Goal: Task Accomplishment & Management: Use online tool/utility

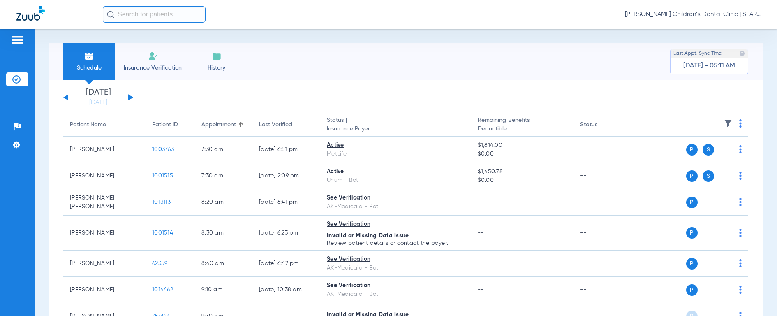
click at [149, 12] on input "text" at bounding box center [154, 14] width 103 height 16
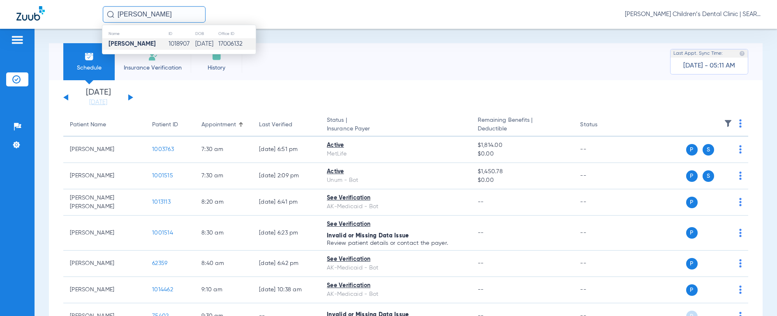
click at [132, 48] on td "[PERSON_NAME]" at bounding box center [135, 44] width 66 height 12
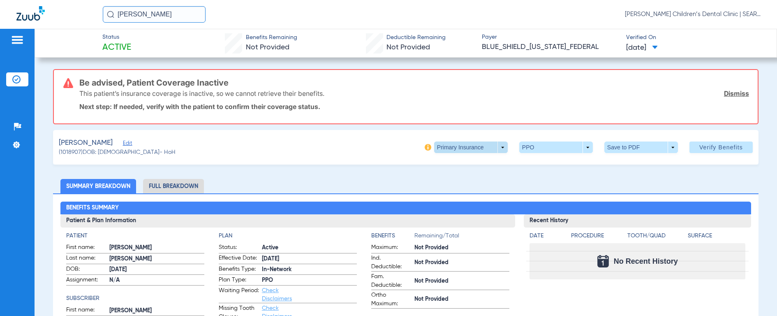
click at [461, 146] on span at bounding box center [471, 147] width 20 height 20
click at [460, 179] on span "Secondary Insurance" at bounding box center [462, 180] width 54 height 6
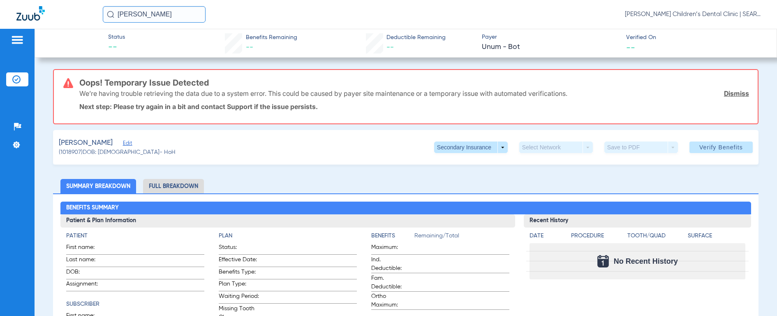
drag, startPoint x: 169, startPoint y: 16, endPoint x: 47, endPoint y: 1, distance: 122.7
click at [47, 1] on div "[PERSON_NAME] [PERSON_NAME] Children’s Dental Clinic | SEARHC" at bounding box center [388, 14] width 777 height 29
click at [110, 13] on img at bounding box center [110, 14] width 7 height 7
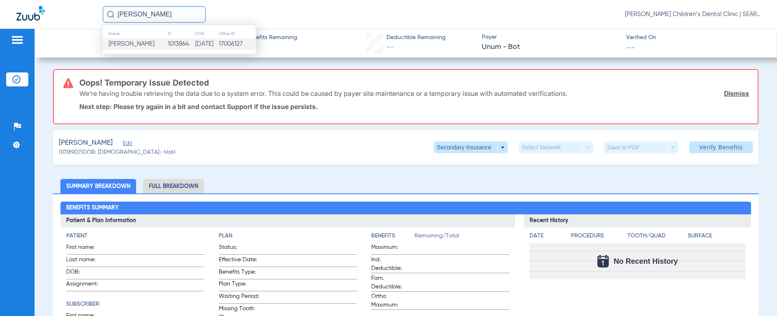
click at [119, 42] on span "[PERSON_NAME]" at bounding box center [132, 44] width 46 height 6
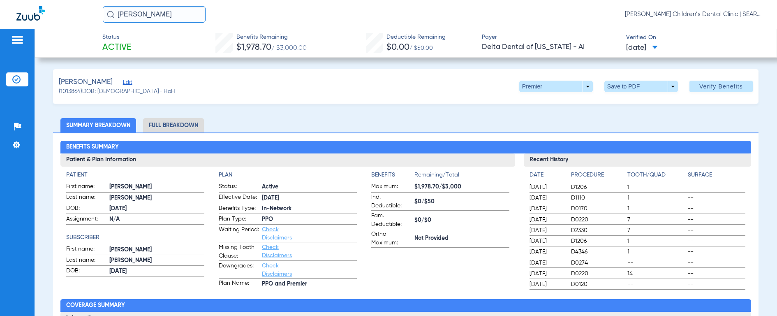
drag, startPoint x: 162, startPoint y: 14, endPoint x: 98, endPoint y: 13, distance: 63.7
click at [98, 13] on div "[PERSON_NAME] sc [PERSON_NAME] Children’s Dental Clinic | SEARHC" at bounding box center [388, 14] width 777 height 29
click at [109, 11] on img at bounding box center [110, 14] width 7 height 7
type input "j"
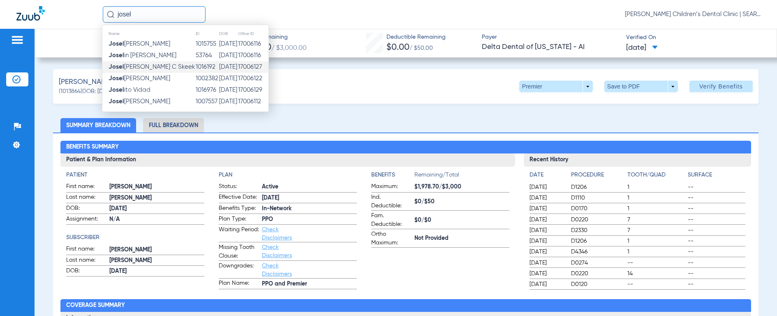
click at [136, 71] on td "[PERSON_NAME] C [PERSON_NAME]" at bounding box center [148, 67] width 93 height 12
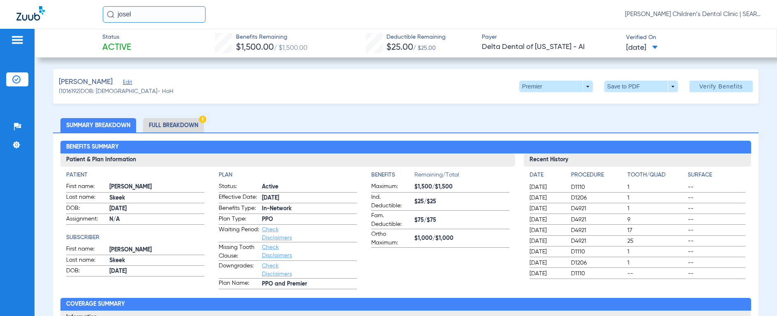
drag, startPoint x: 163, startPoint y: 18, endPoint x: 94, endPoint y: 14, distance: 68.8
click at [94, 14] on div "[PERSON_NAME] [PERSON_NAME] Children’s Dental Clinic | SEARHC" at bounding box center [388, 14] width 777 height 29
type input "[PERSON_NAME] ster"
click at [112, 14] on img at bounding box center [110, 14] width 7 height 7
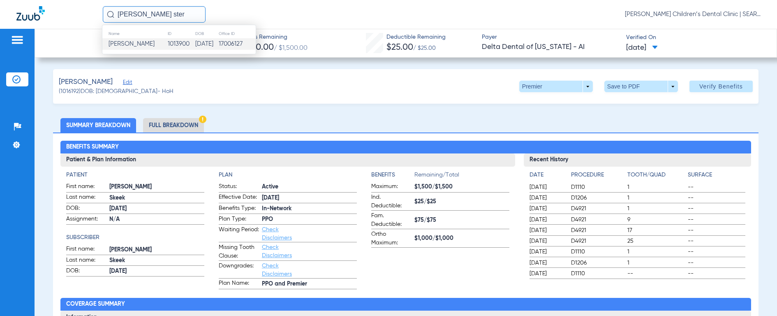
click at [114, 45] on span "[PERSON_NAME]" at bounding box center [132, 44] width 46 height 6
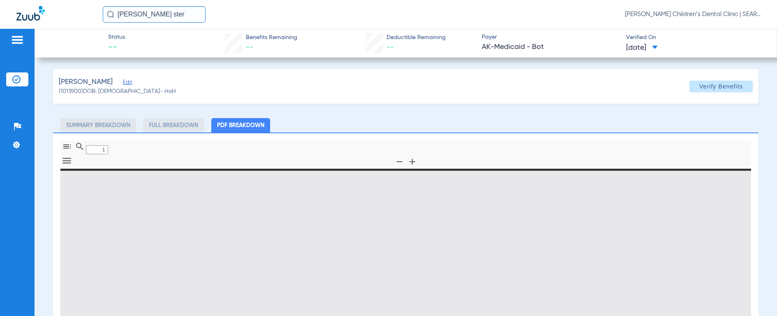
type input "0"
select select "page-width"
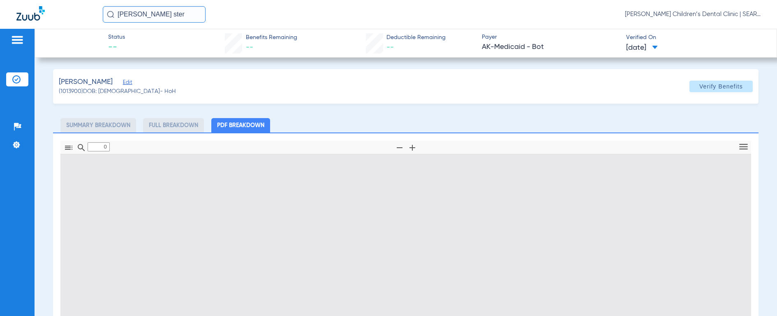
type input "1"
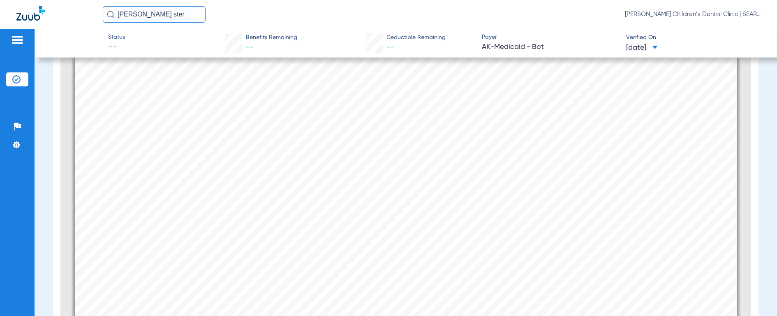
scroll to position [141, 0]
drag, startPoint x: 170, startPoint y: 16, endPoint x: 64, endPoint y: 4, distance: 106.7
click at [64, 4] on div "[PERSON_NAME] ster [PERSON_NAME] Children’s Dental Clinic | SEARHC" at bounding box center [388, 14] width 777 height 29
type input "[PERSON_NAME]"
click at [109, 14] on img at bounding box center [110, 14] width 7 height 7
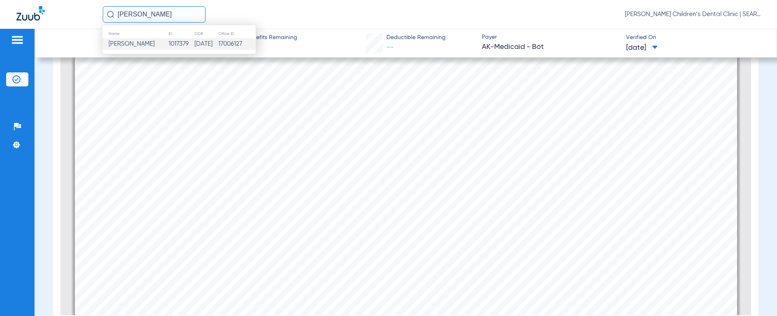
click at [125, 44] on span "[PERSON_NAME]" at bounding box center [132, 44] width 46 height 6
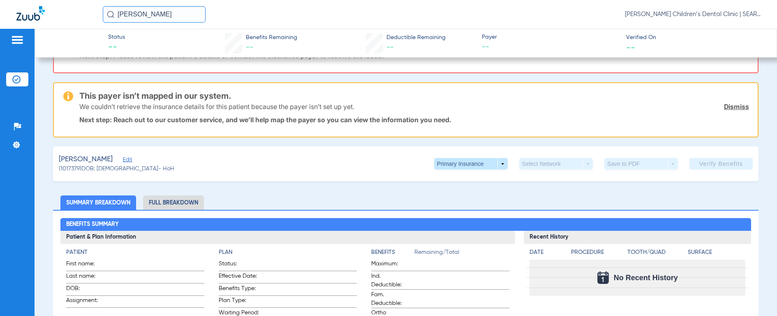
scroll to position [49, 0]
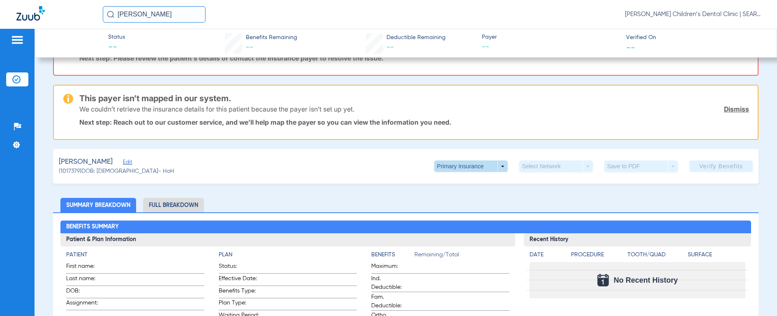
click at [450, 167] on span at bounding box center [471, 166] width 74 height 12
click at [443, 197] on span "Secondary Insurance" at bounding box center [462, 199] width 54 height 6
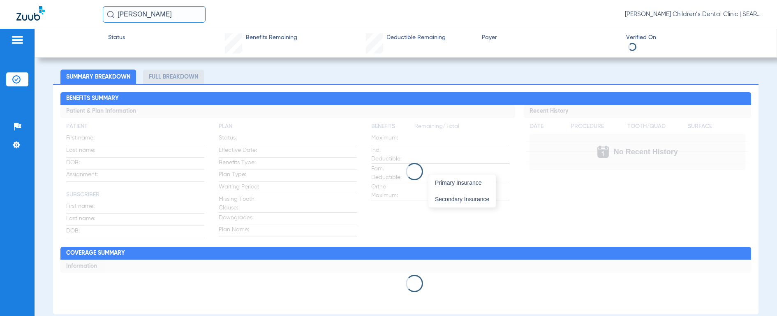
scroll to position [0, 0]
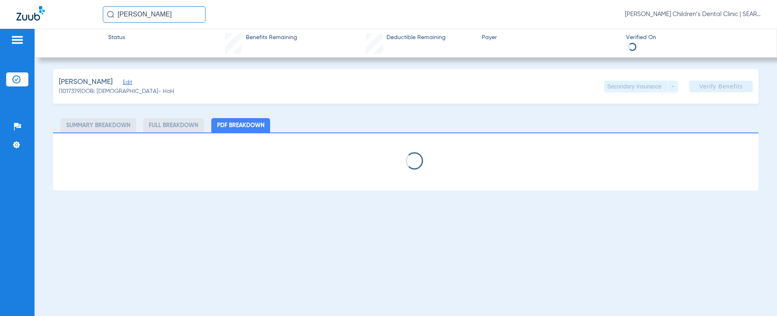
select select "page-width"
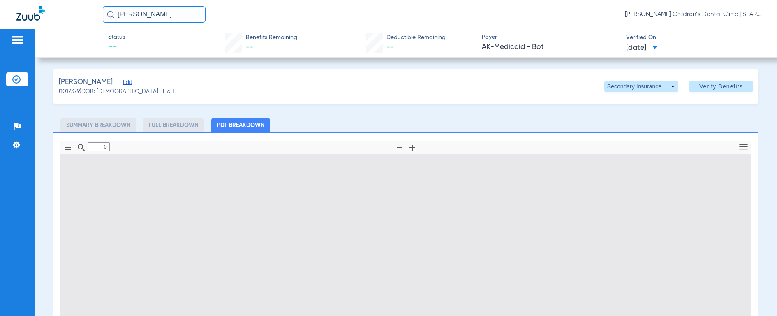
type input "1"
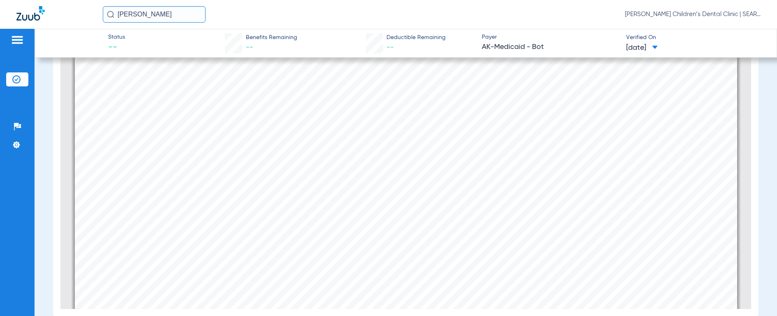
scroll to position [230, 0]
drag, startPoint x: 185, startPoint y: 14, endPoint x: 95, endPoint y: 7, distance: 90.7
click at [95, 7] on div "[PERSON_NAME] [PERSON_NAME] Children’s Dental Clinic | SEARHC" at bounding box center [388, 14] width 777 height 29
click at [111, 15] on img at bounding box center [110, 14] width 7 height 7
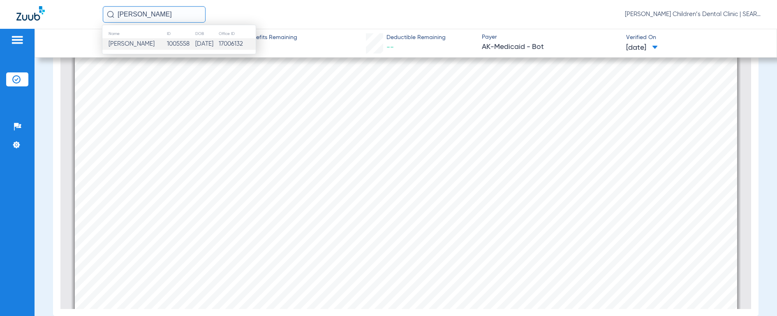
click at [125, 42] on span "[PERSON_NAME]" at bounding box center [132, 44] width 46 height 6
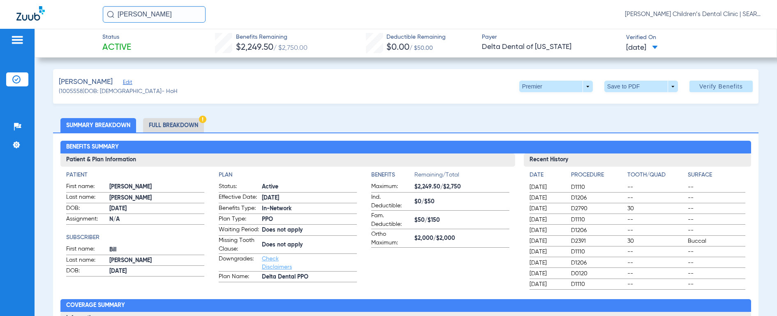
drag, startPoint x: 178, startPoint y: 15, endPoint x: 46, endPoint y: -6, distance: 134.1
click at [46, 0] on html "[PERSON_NAME] [PERSON_NAME] Children’s Dental Clinic | SEARHC Patients Insuranc…" at bounding box center [388, 158] width 777 height 316
type input "[PERSON_NAME]"
click at [109, 14] on img at bounding box center [110, 14] width 7 height 7
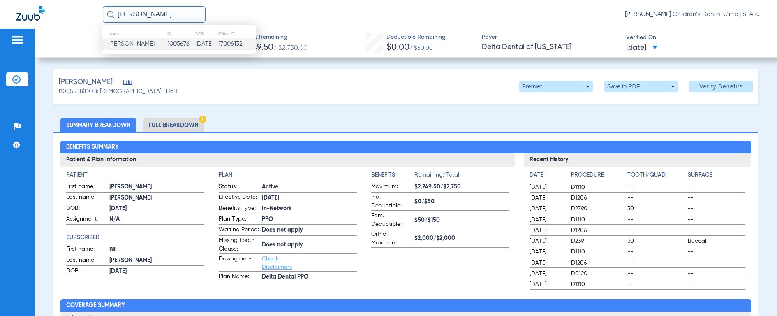
click at [118, 44] on span "[PERSON_NAME]" at bounding box center [132, 44] width 46 height 6
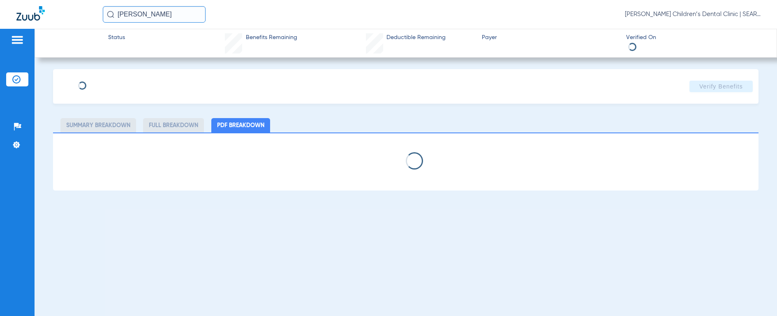
select select "page-width"
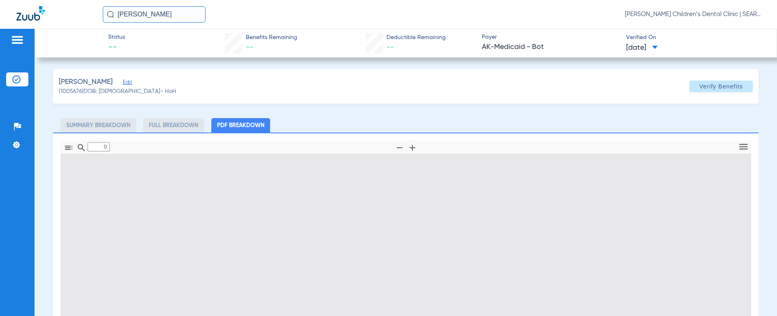
type input "1"
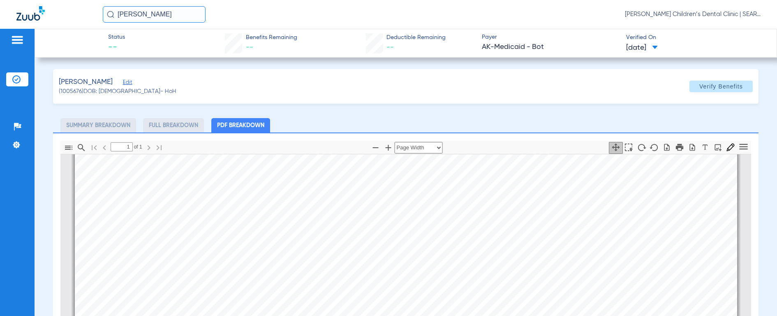
scroll to position [227, 0]
drag, startPoint x: 191, startPoint y: 15, endPoint x: 94, endPoint y: 7, distance: 97.8
click at [94, 7] on div "[PERSON_NAME] [PERSON_NAME] Children’s Dental Clinic | SEARHC" at bounding box center [388, 14] width 777 height 29
type input "[PERSON_NAME] AND"
click at [109, 14] on img at bounding box center [110, 14] width 7 height 7
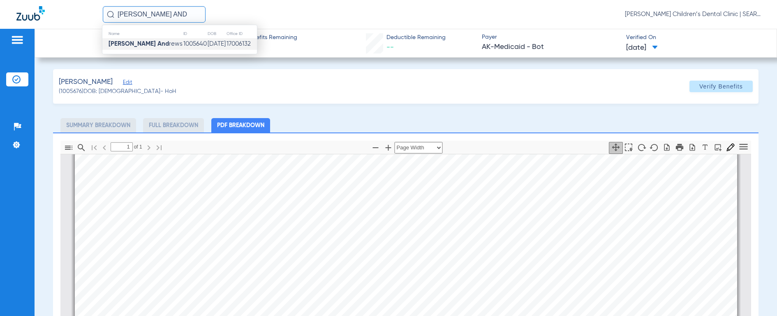
click at [123, 42] on strong "[PERSON_NAME] And" at bounding box center [139, 44] width 60 height 6
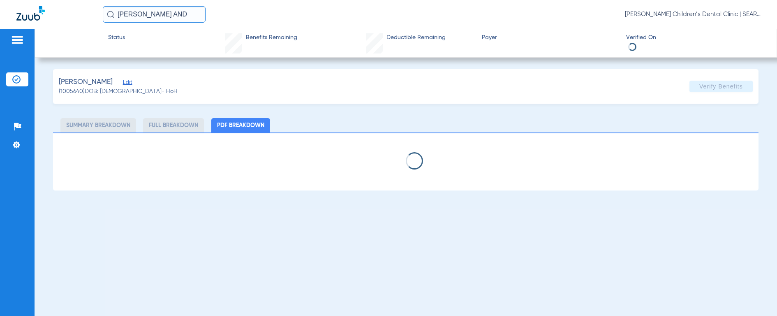
select select "page-width"
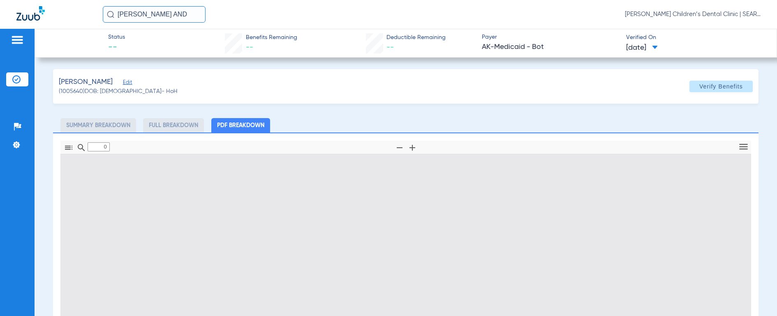
type input "1"
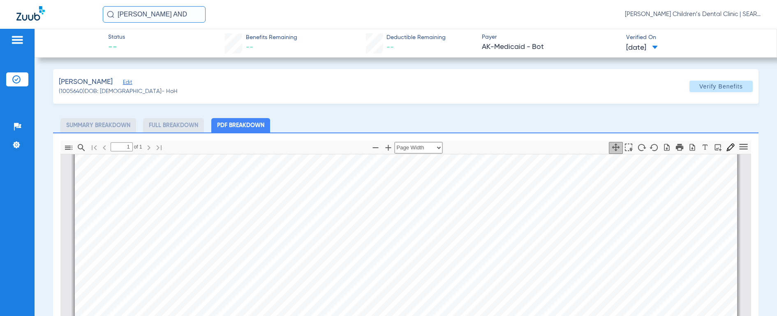
scroll to position [240, 0]
drag, startPoint x: 179, startPoint y: 15, endPoint x: 30, endPoint y: 5, distance: 149.2
click at [30, 5] on div "[PERSON_NAME] AND [PERSON_NAME] Children’s Dental Clinic | SEARHC" at bounding box center [388, 14] width 777 height 29
type input "[PERSON_NAME]"
click at [107, 16] on img at bounding box center [110, 14] width 7 height 7
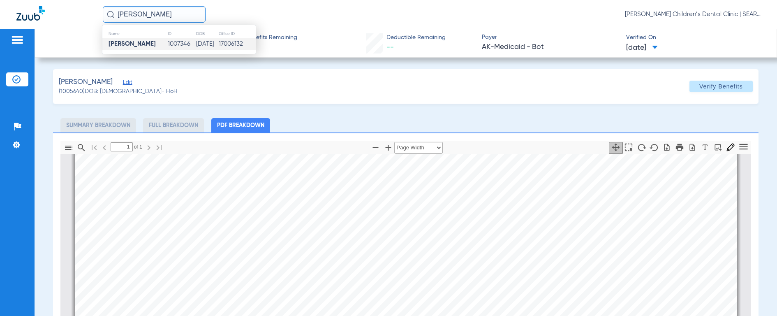
click at [125, 47] on strong "[PERSON_NAME]" at bounding box center [132, 44] width 47 height 6
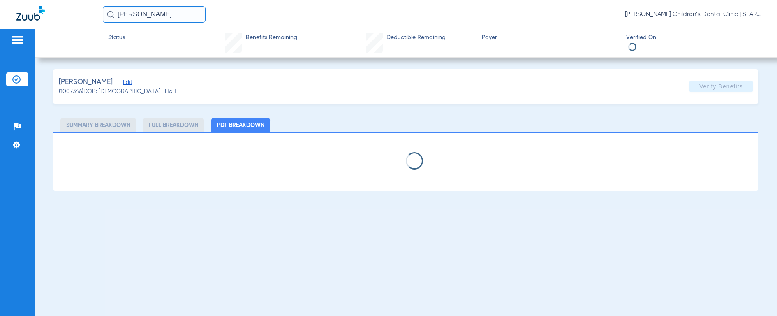
select select "page-width"
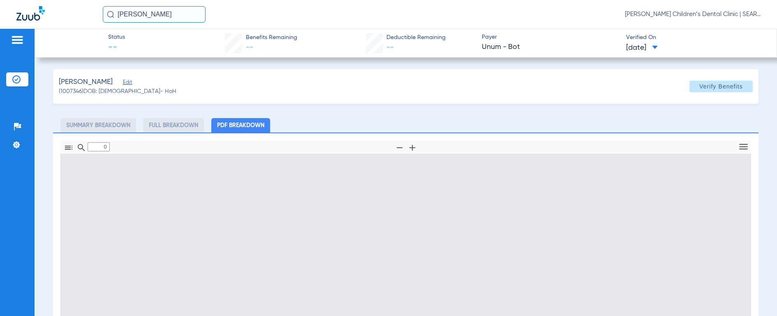
type input "1"
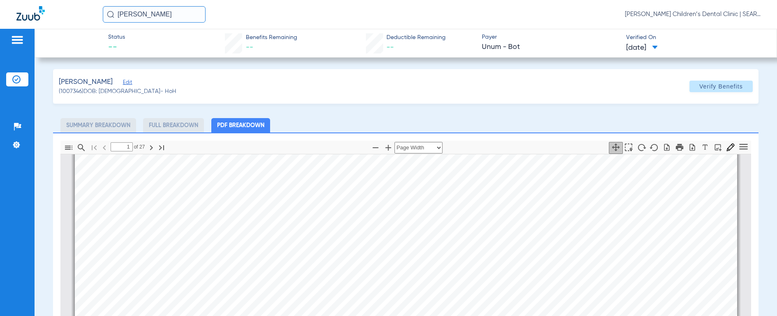
scroll to position [489, 0]
drag, startPoint x: 184, startPoint y: 13, endPoint x: 68, endPoint y: -1, distance: 117.2
click at [68, 0] on html "[PERSON_NAME] [PERSON_NAME] Children’s Dental Clinic | SEARHC Patients Insuranc…" at bounding box center [388, 158] width 777 height 316
click at [109, 13] on img at bounding box center [110, 14] width 7 height 7
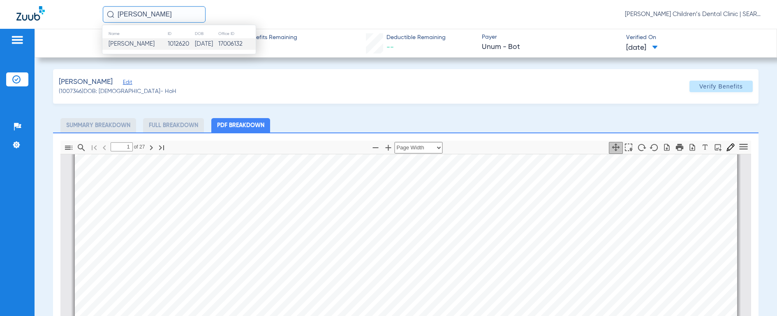
click at [124, 44] on span "[PERSON_NAME]" at bounding box center [132, 44] width 46 height 6
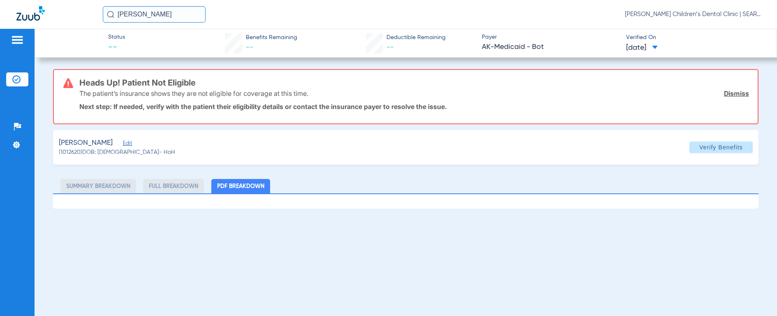
drag, startPoint x: 187, startPoint y: 16, endPoint x: 16, endPoint y: -2, distance: 171.7
click at [16, 0] on html "[PERSON_NAME] [PERSON_NAME] Children’s Dental Clinic | SEARHC Patients Insuranc…" at bounding box center [388, 158] width 777 height 316
click at [113, 14] on img at bounding box center [110, 14] width 7 height 7
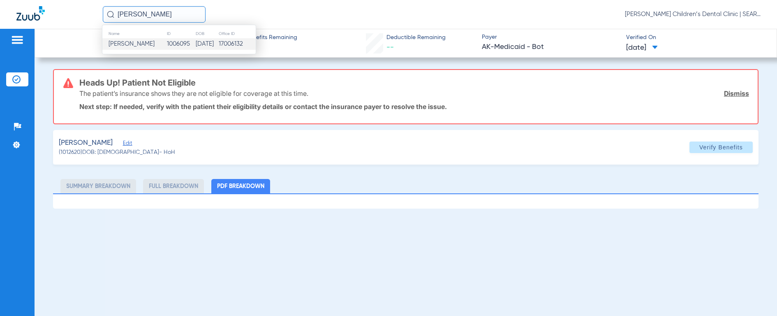
click at [124, 45] on span "[PERSON_NAME]" at bounding box center [132, 44] width 46 height 6
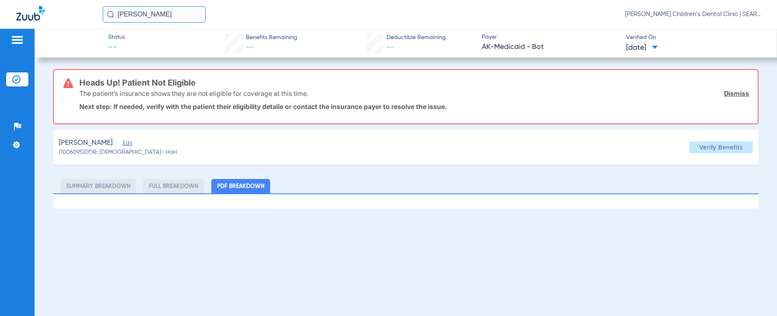
drag, startPoint x: 188, startPoint y: 14, endPoint x: 58, endPoint y: 9, distance: 129.2
click at [58, 9] on div "[PERSON_NAME] [PERSON_NAME] Children’s Dental Clinic | SEARHC" at bounding box center [388, 14] width 777 height 29
click at [107, 14] on div "[PERSON_NAME]" at bounding box center [154, 14] width 103 height 16
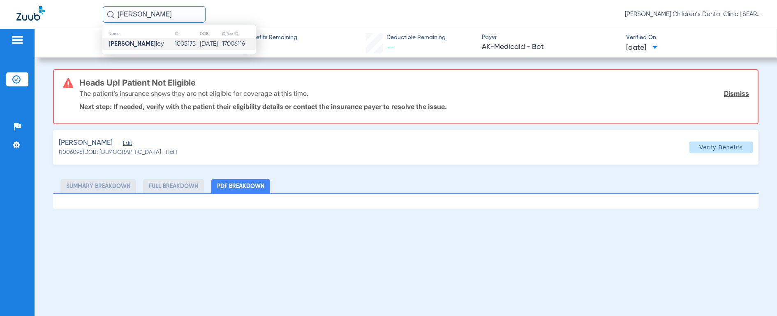
click at [117, 42] on strong "[PERSON_NAME]" at bounding box center [132, 44] width 47 height 6
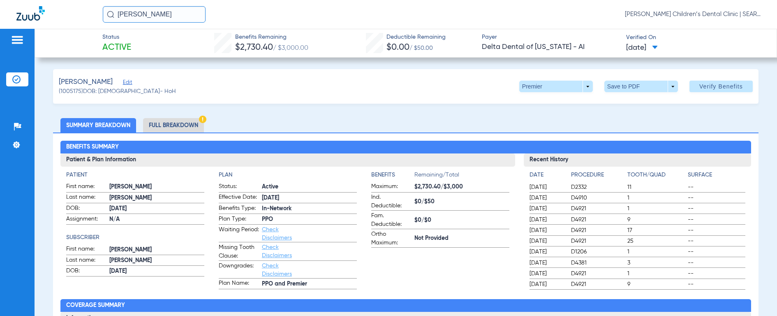
drag, startPoint x: 169, startPoint y: 13, endPoint x: 67, endPoint y: 11, distance: 101.6
click at [67, 11] on div "[PERSON_NAME] [PERSON_NAME] Children’s Dental Clinic | SEARHC" at bounding box center [388, 14] width 777 height 29
click at [109, 15] on img at bounding box center [110, 14] width 7 height 7
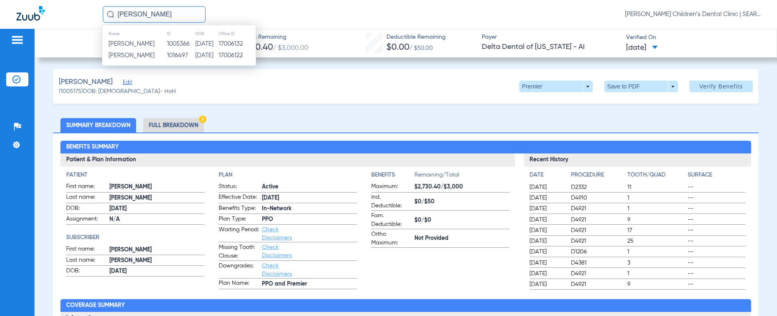
click at [173, 16] on input "[PERSON_NAME]" at bounding box center [154, 14] width 103 height 16
drag, startPoint x: 173, startPoint y: 16, endPoint x: 87, endPoint y: 10, distance: 86.1
click at [87, 10] on div "[PERSON_NAME] Name ID DOB Office ID [PERSON_NAME] 1005366 [DATE] 17006132 [PERS…" at bounding box center [388, 14] width 777 height 29
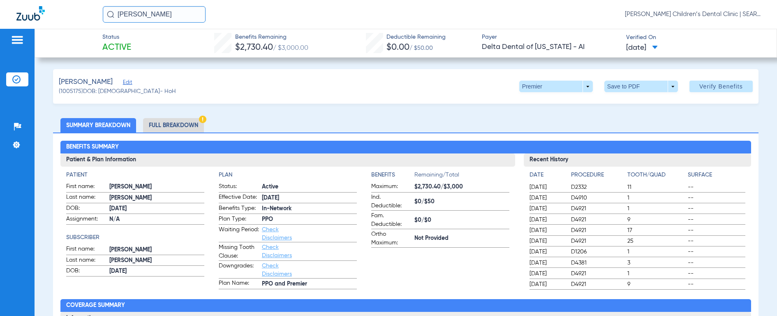
scroll to position [0, 5]
drag, startPoint x: 167, startPoint y: 16, endPoint x: 403, endPoint y: 22, distance: 236.1
click at [403, 22] on div "[PERSON_NAME] NORE [PERSON_NAME] Children’s Dental Clinic | SEARHC" at bounding box center [432, 14] width 658 height 16
click at [109, 16] on img at bounding box center [110, 14] width 7 height 7
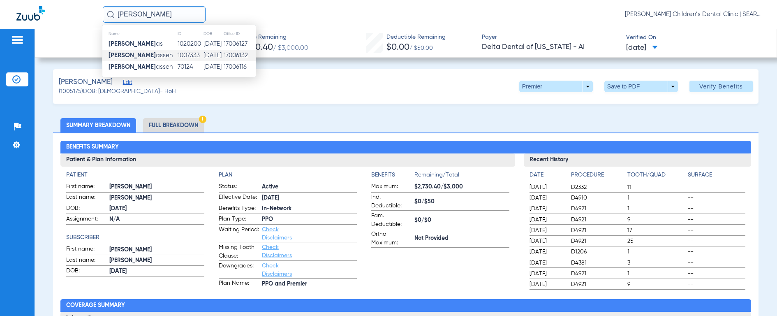
click at [232, 57] on td "17006132" at bounding box center [239, 56] width 33 height 12
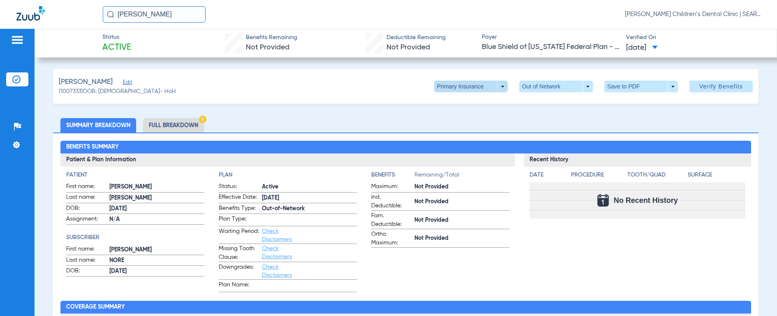
click at [466, 86] on span at bounding box center [471, 86] width 20 height 20
click at [454, 121] on span "Secondary Insurance" at bounding box center [462, 119] width 54 height 6
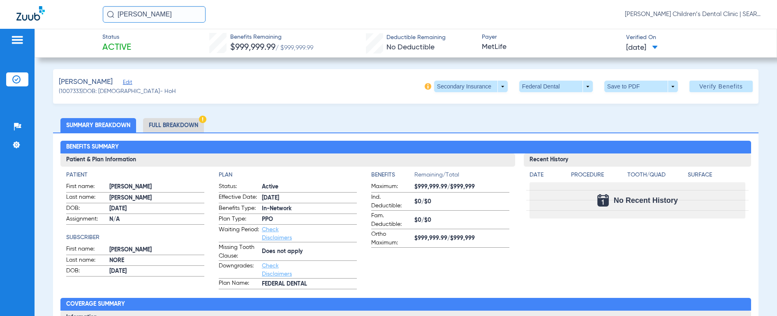
drag, startPoint x: 174, startPoint y: 15, endPoint x: 82, endPoint y: 2, distance: 93.1
click at [83, 2] on div "[PERSON_NAME] [PERSON_NAME] Children’s Dental Clinic | SEARHC" at bounding box center [388, 14] width 777 height 29
type input "[PERSON_NAME]"
click at [109, 13] on img at bounding box center [110, 14] width 7 height 7
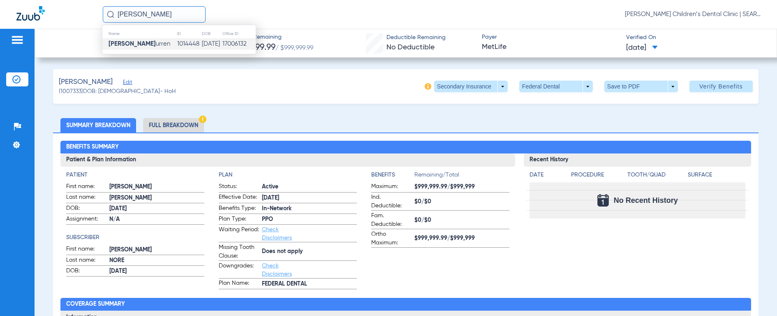
click at [127, 45] on strong "[PERSON_NAME]" at bounding box center [132, 44] width 47 height 6
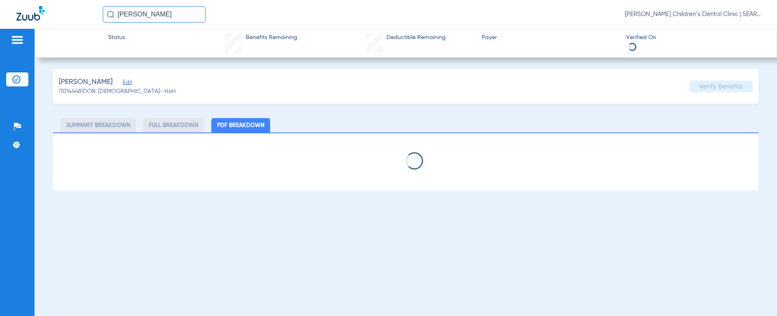
select select "page-width"
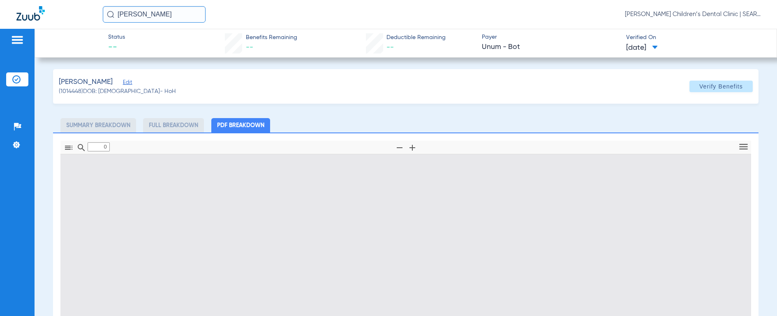
type input "1"
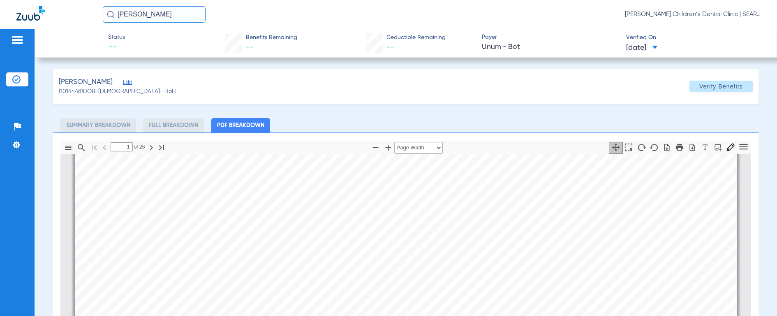
scroll to position [481, 0]
click at [183, 13] on input "[PERSON_NAME]" at bounding box center [154, 14] width 103 height 16
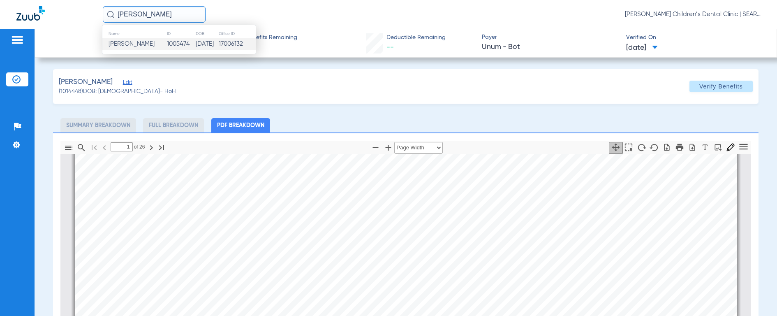
click at [132, 44] on span "[PERSON_NAME]" at bounding box center [132, 44] width 46 height 6
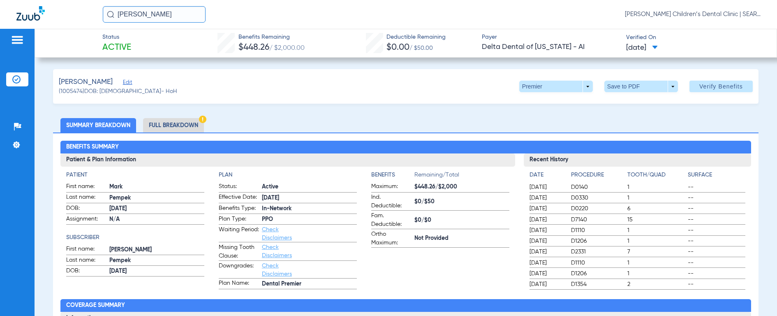
drag, startPoint x: 174, startPoint y: 16, endPoint x: 76, endPoint y: 16, distance: 98.3
click at [76, 16] on div "[PERSON_NAME] [PERSON_NAME] Children’s Dental Clinic | SEARHC" at bounding box center [388, 14] width 777 height 29
type input "[PERSON_NAME]"
click at [109, 17] on img at bounding box center [110, 14] width 7 height 7
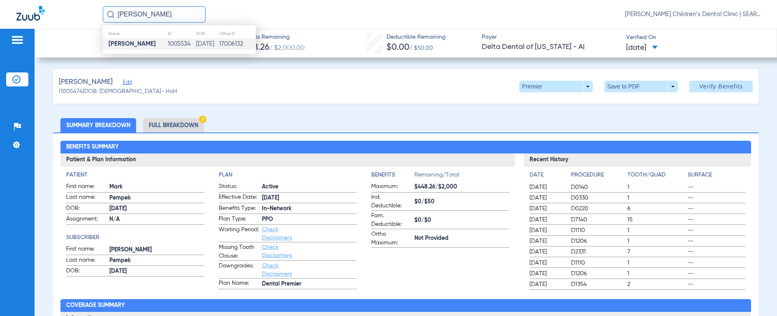
click at [122, 47] on strong "[PERSON_NAME]" at bounding box center [132, 44] width 47 height 6
